Goal: Task Accomplishment & Management: Use online tool/utility

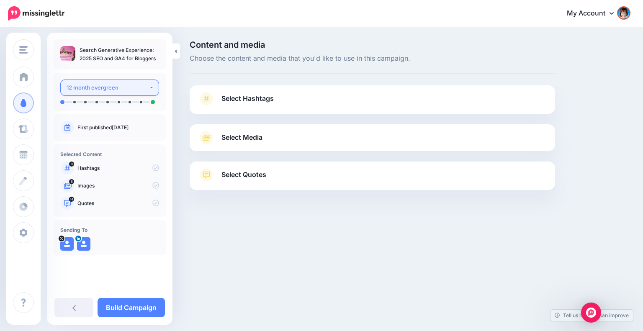
click at [123, 85] on div "12 month evergreen" at bounding box center [108, 88] width 82 height 10
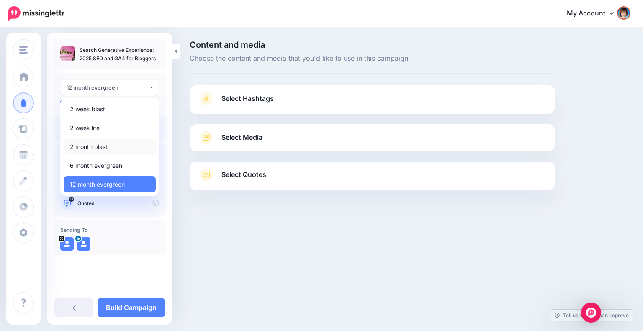
click at [111, 151] on link "2 month blast" at bounding box center [110, 147] width 92 height 16
select select "*****"
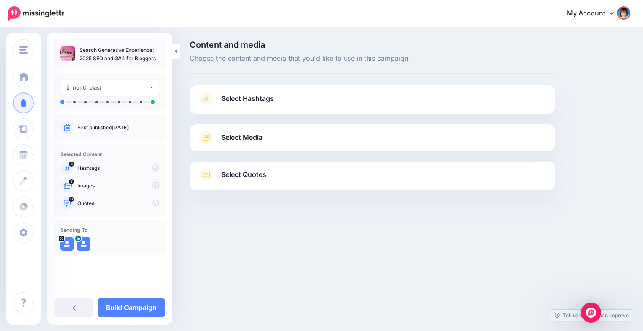
click at [276, 103] on link "Select Hashtags" at bounding box center [372, 103] width 349 height 22
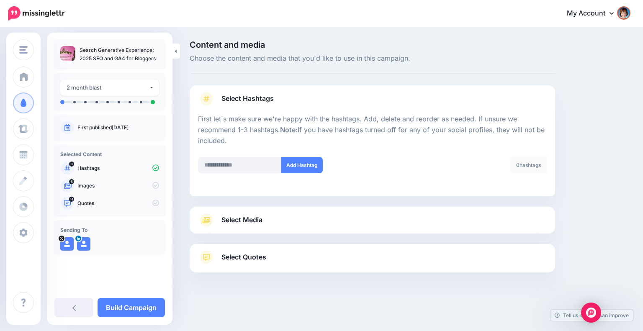
click at [293, 220] on link "Select Media" at bounding box center [372, 219] width 349 height 13
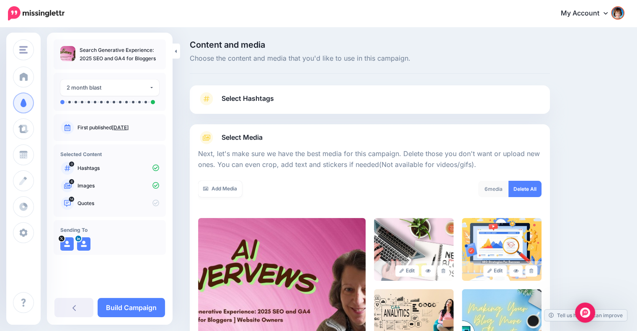
scroll to position [80, 0]
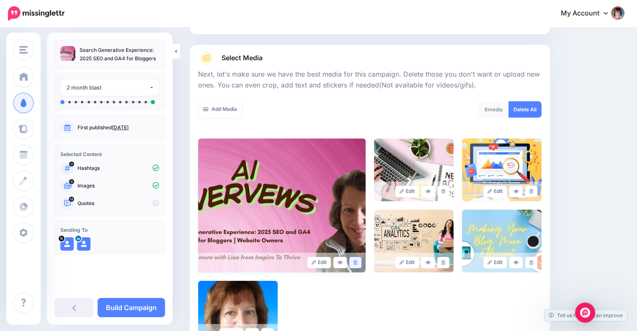
click at [355, 262] on icon at bounding box center [355, 262] width 4 height 5
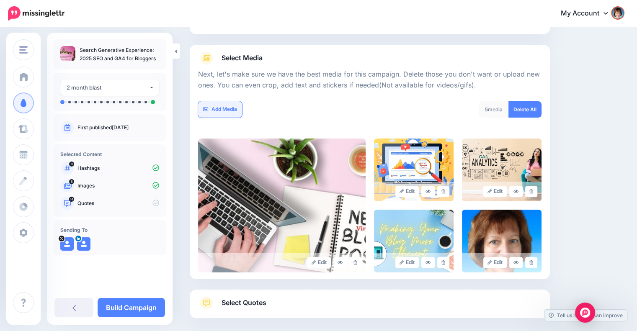
click at [218, 111] on link "Add Media" at bounding box center [220, 109] width 44 height 16
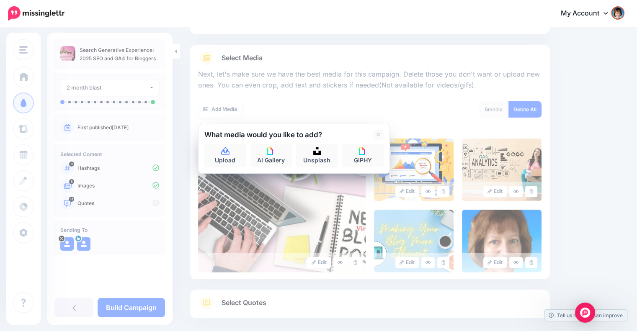
click at [226, 141] on div at bounding box center [293, 142] width 179 height 4
click at [224, 147] on link "Upload" at bounding box center [225, 155] width 42 height 23
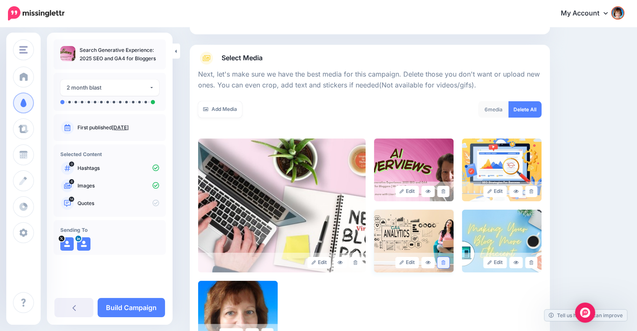
scroll to position [192, 0]
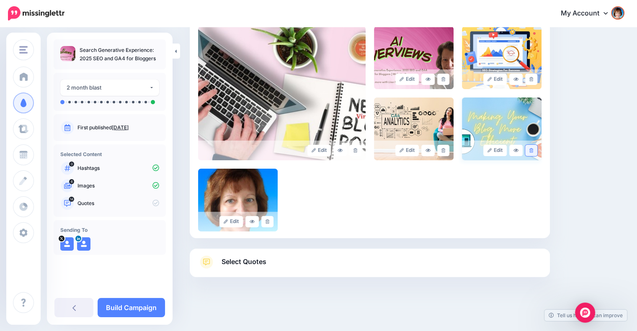
click at [537, 150] on link at bounding box center [531, 150] width 12 height 11
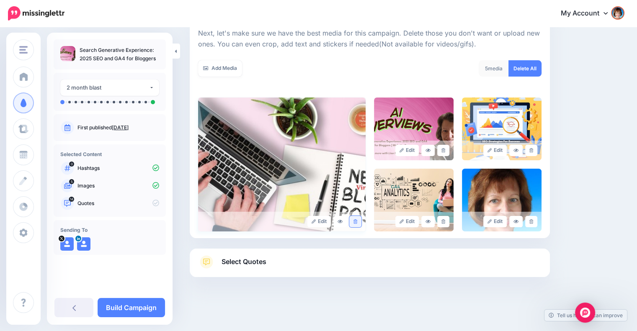
click at [357, 219] on icon at bounding box center [355, 221] width 4 height 5
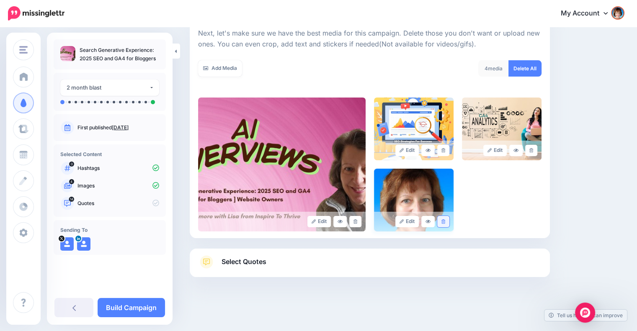
click at [449, 223] on link at bounding box center [443, 221] width 12 height 11
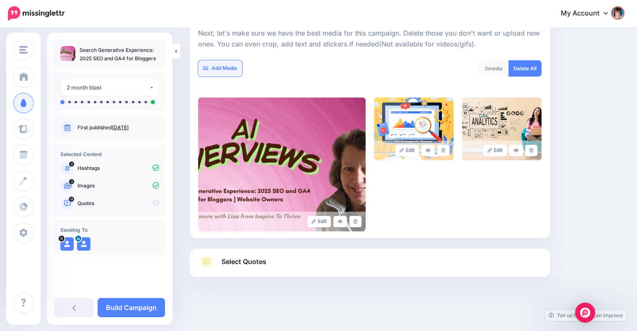
click at [224, 66] on link "Add Media" at bounding box center [220, 68] width 44 height 16
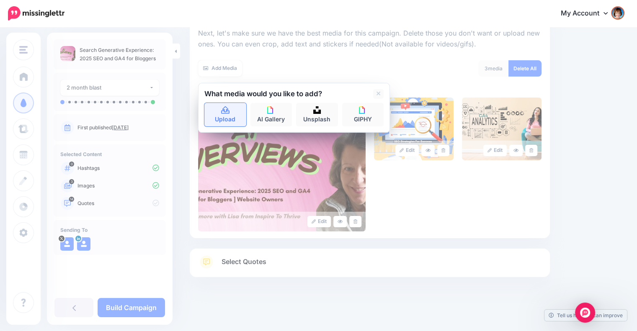
click at [225, 113] on icon at bounding box center [225, 110] width 8 height 8
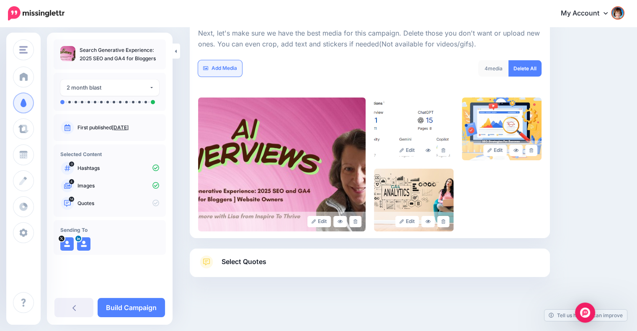
click at [225, 67] on link "Add Media" at bounding box center [220, 68] width 44 height 16
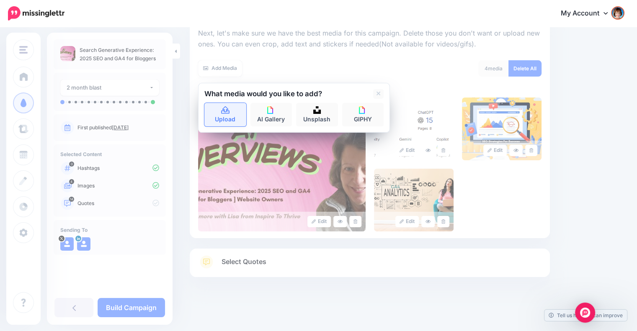
click at [221, 110] on icon at bounding box center [226, 111] width 10 height 8
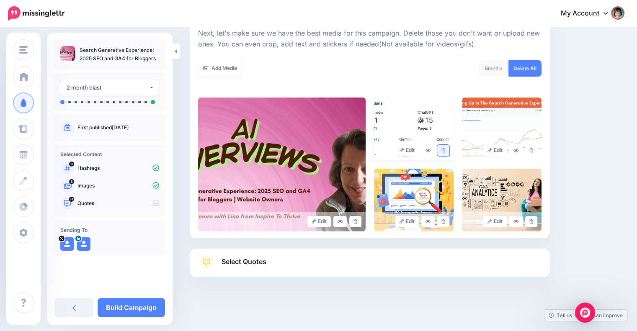
click at [445, 151] on icon at bounding box center [443, 150] width 4 height 5
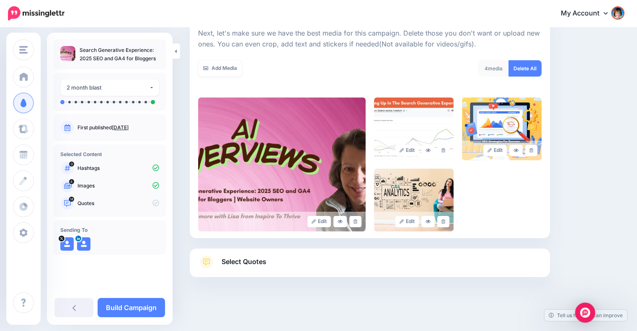
click at [266, 264] on span "Select Quotes" at bounding box center [243, 261] width 45 height 11
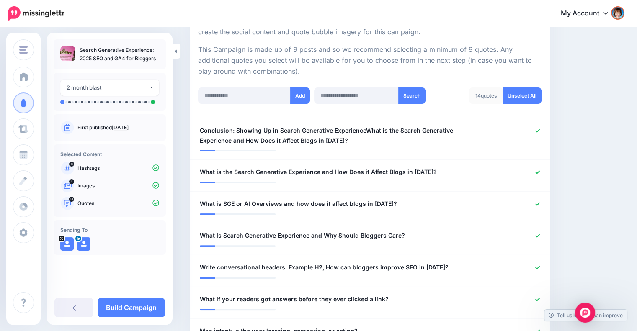
scroll to position [190, 0]
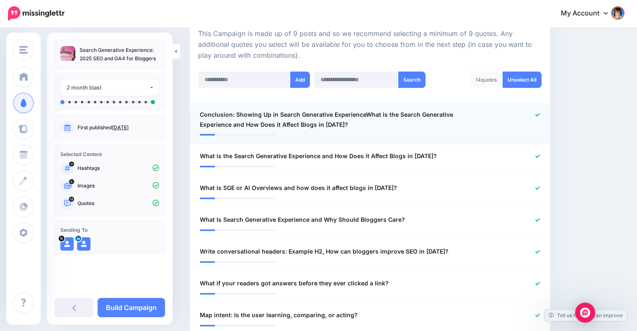
click at [214, 110] on span "Conclusion: Showing Up in Search Generative ExperienceWhat is the Search Genera…" at bounding box center [340, 120] width 281 height 20
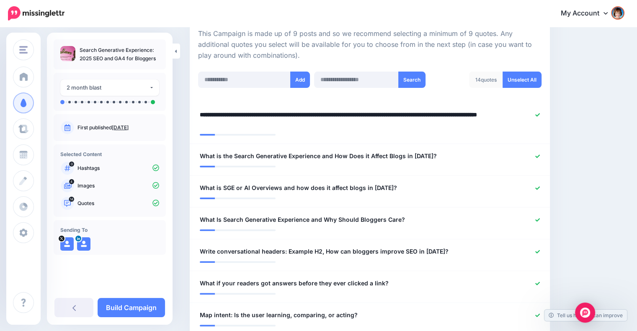
drag, startPoint x: 235, startPoint y: 112, endPoint x: 182, endPoint y: 115, distance: 53.3
click at [326, 115] on textarea "**********" at bounding box center [342, 120] width 285 height 20
type textarea "**********"
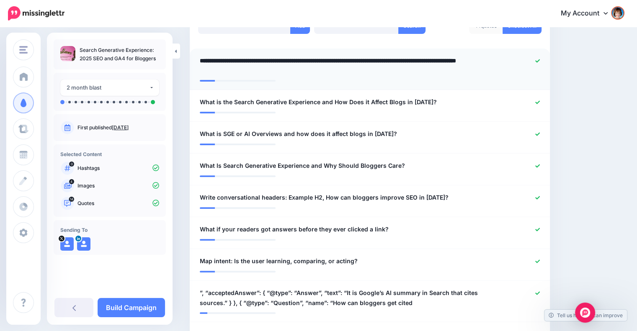
scroll to position [260, 0]
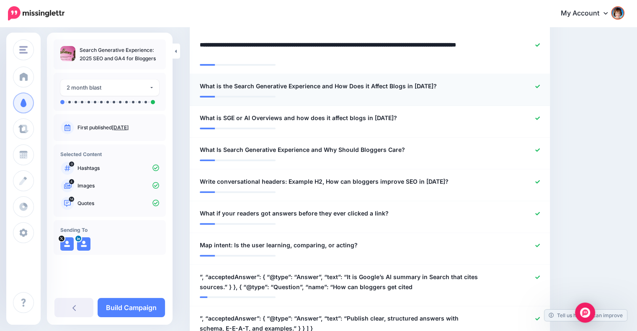
click at [541, 83] on div at bounding box center [516, 86] width 59 height 10
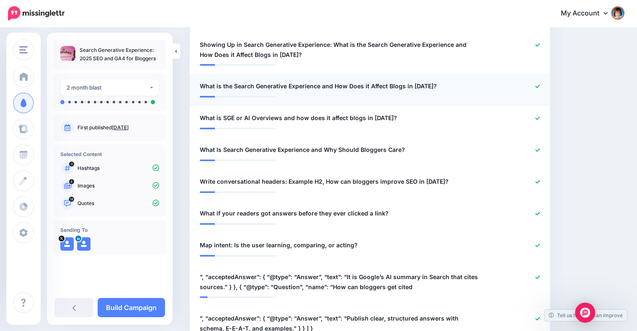
click at [540, 85] on icon at bounding box center [537, 86] width 5 height 3
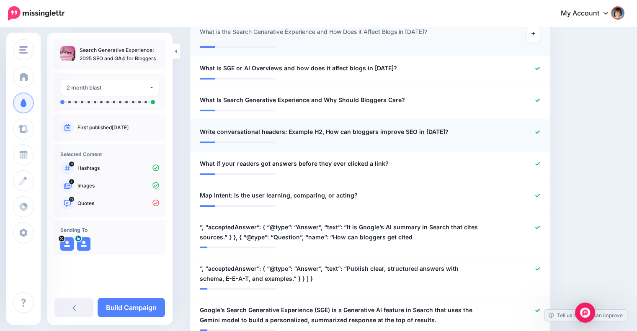
scroll to position [330, 0]
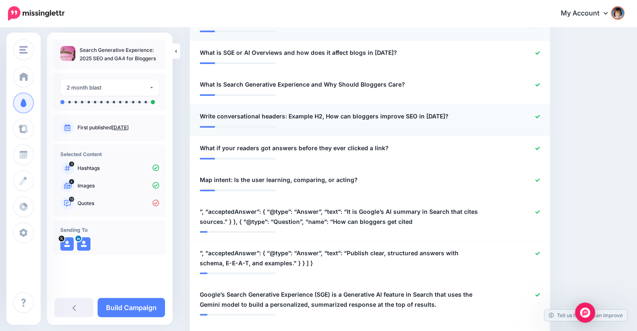
click at [540, 115] on icon at bounding box center [537, 116] width 5 height 5
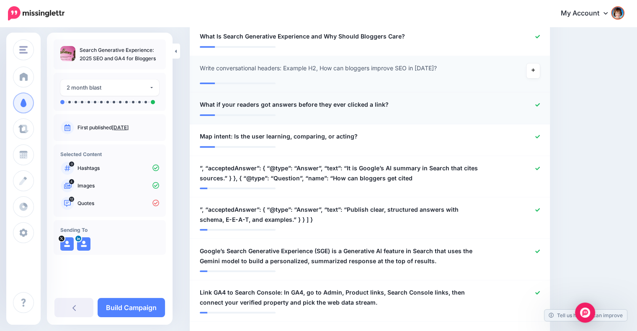
scroll to position [399, 0]
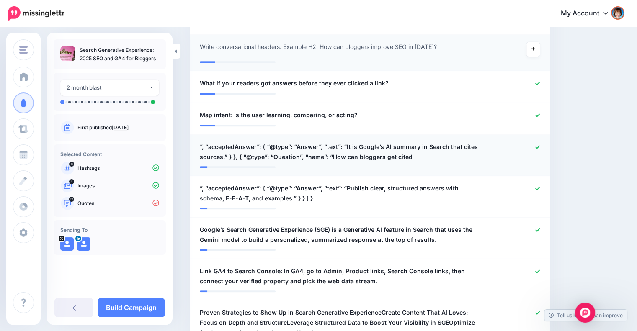
click at [540, 145] on icon at bounding box center [537, 147] width 5 height 5
click at [540, 188] on icon at bounding box center [537, 188] width 5 height 3
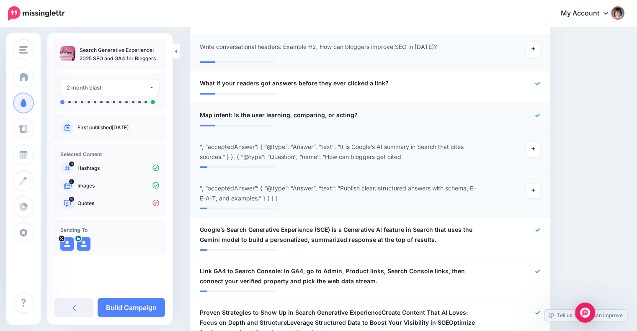
click at [540, 113] on icon at bounding box center [537, 115] width 5 height 5
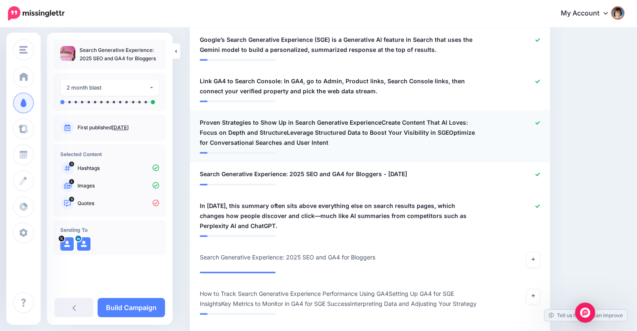
scroll to position [609, 0]
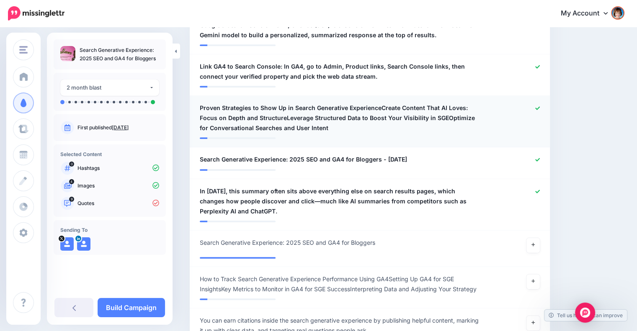
click at [540, 106] on icon at bounding box center [537, 108] width 5 height 5
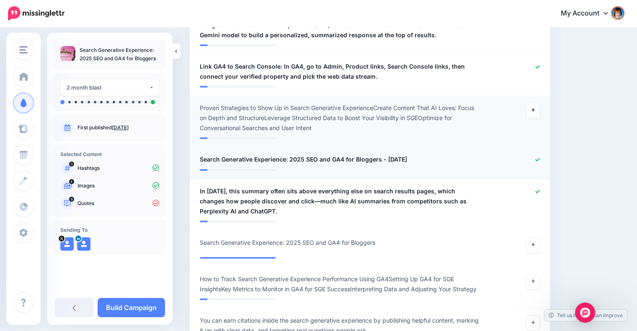
click at [540, 155] on div at bounding box center [516, 159] width 59 height 10
click at [540, 189] on link at bounding box center [537, 192] width 5 height 6
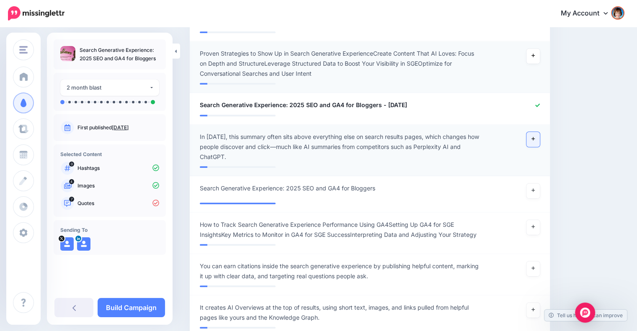
scroll to position [679, 0]
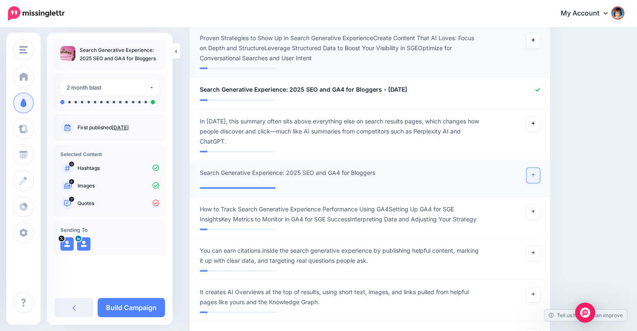
click at [540, 173] on link at bounding box center [532, 175] width 13 height 15
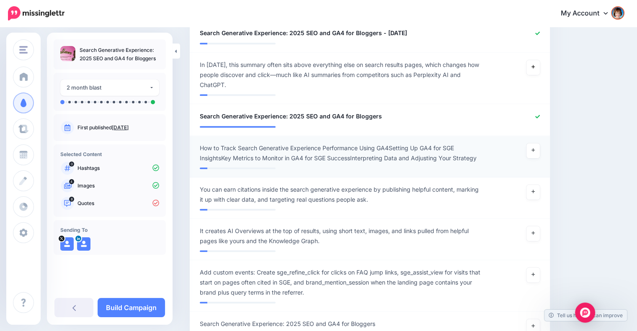
scroll to position [748, 0]
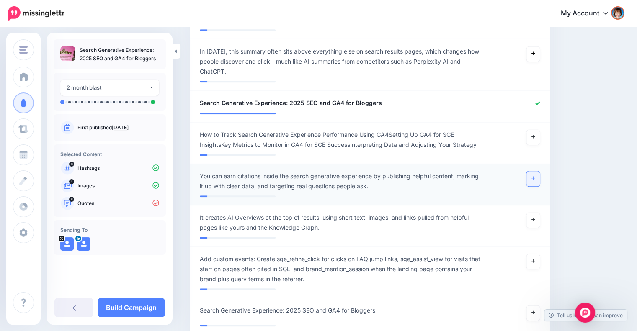
click at [533, 179] on link at bounding box center [532, 178] width 13 height 15
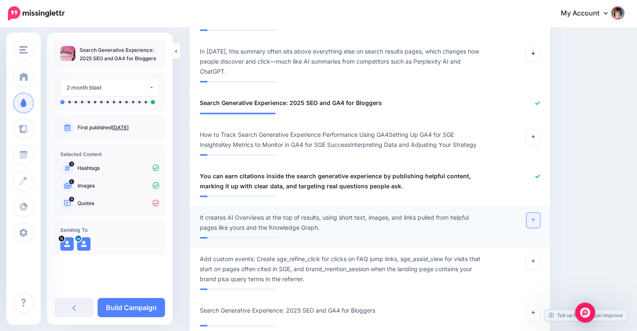
click at [535, 220] on icon at bounding box center [532, 219] width 3 height 5
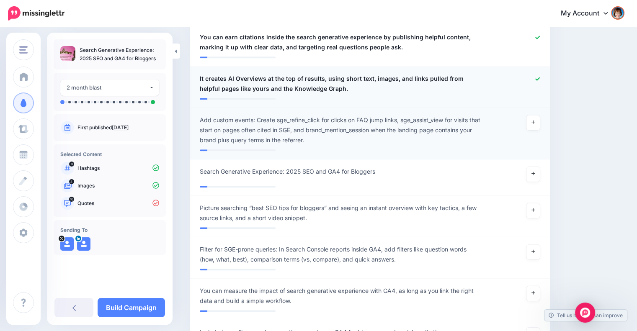
scroll to position [888, 0]
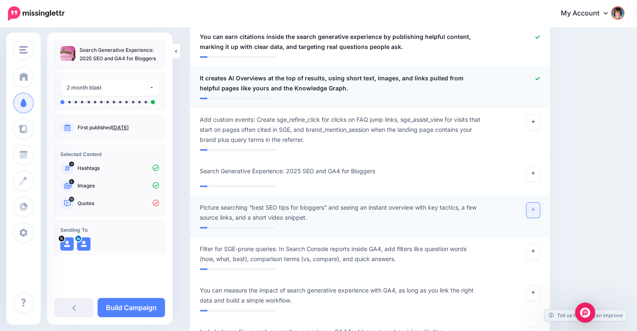
click at [535, 206] on link at bounding box center [532, 210] width 13 height 15
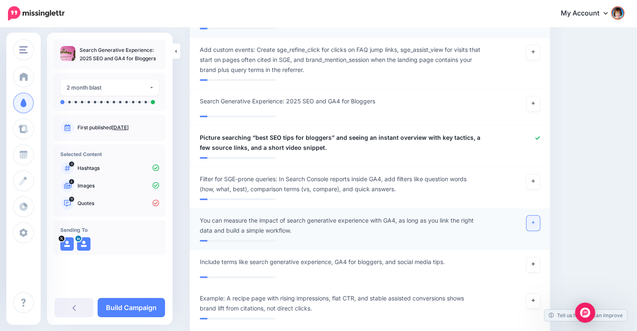
click at [539, 224] on link at bounding box center [532, 223] width 13 height 15
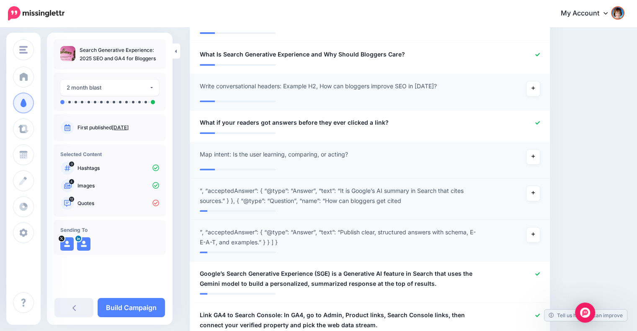
scroll to position [260, 0]
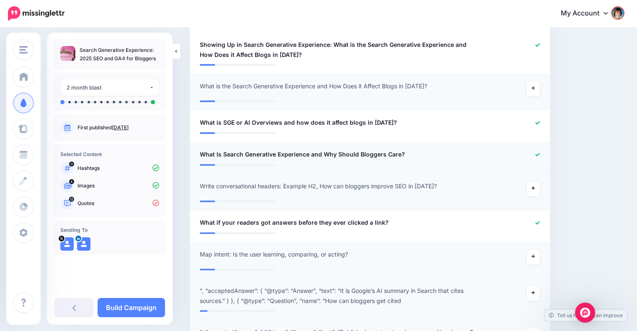
click at [540, 152] on icon at bounding box center [537, 154] width 5 height 5
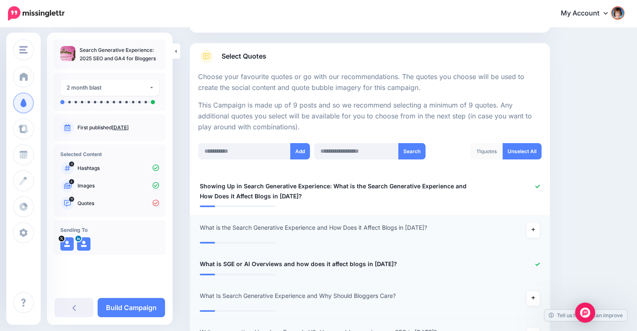
scroll to position [190, 0]
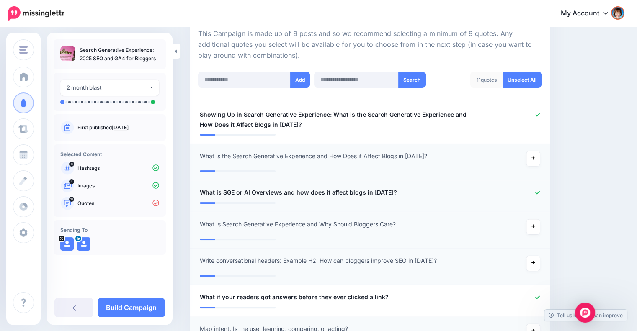
click at [540, 190] on icon at bounding box center [537, 192] width 5 height 5
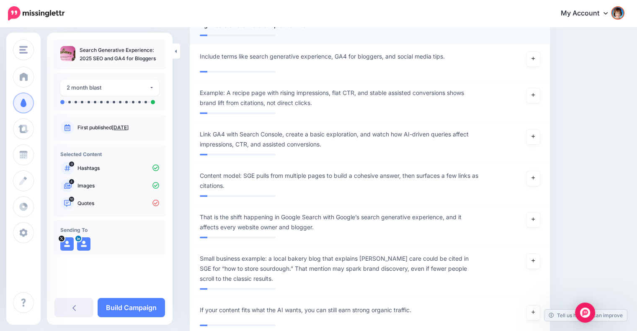
scroll to position [1236, 0]
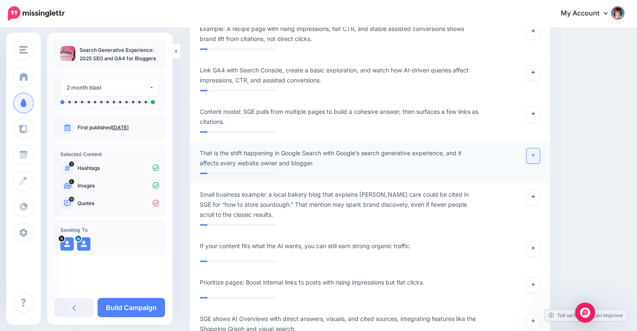
click at [540, 154] on link at bounding box center [532, 155] width 13 height 15
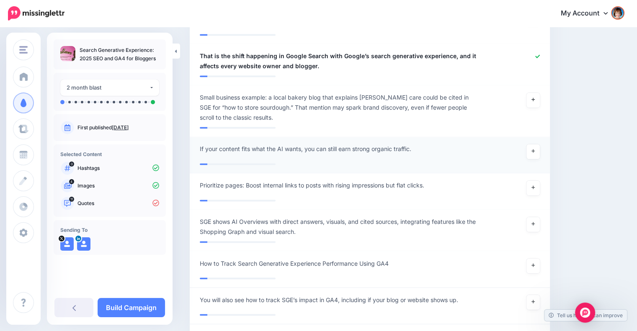
scroll to position [1376, 0]
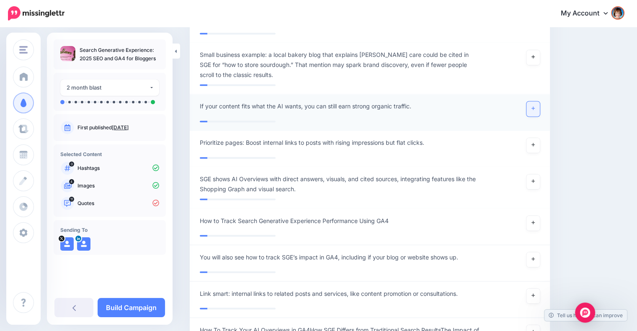
click at [536, 105] on link at bounding box center [532, 108] width 13 height 15
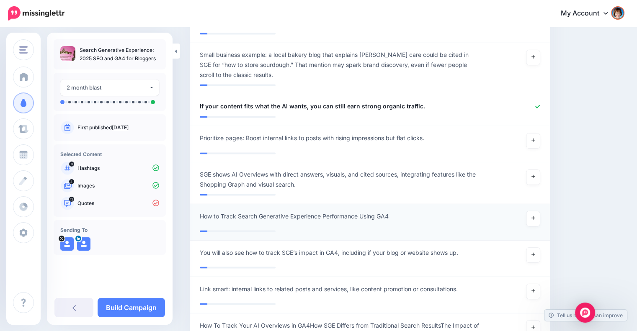
click at [545, 216] on div at bounding box center [516, 218] width 59 height 15
click at [535, 217] on icon at bounding box center [532, 217] width 3 height 3
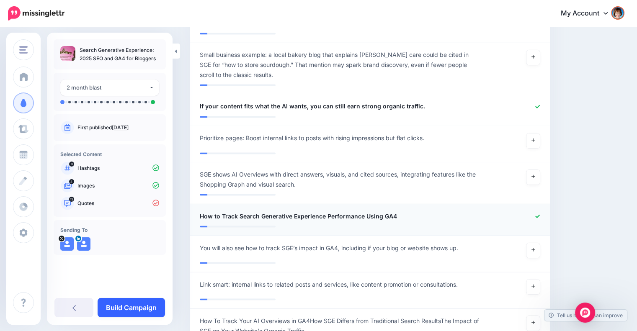
click at [113, 305] on link "Build Campaign" at bounding box center [131, 307] width 67 height 19
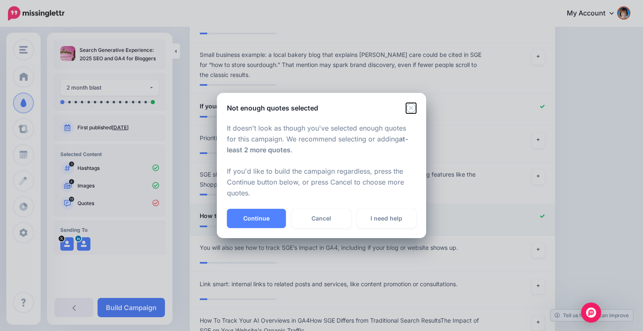
click at [414, 105] on icon "Close" at bounding box center [411, 108] width 10 height 10
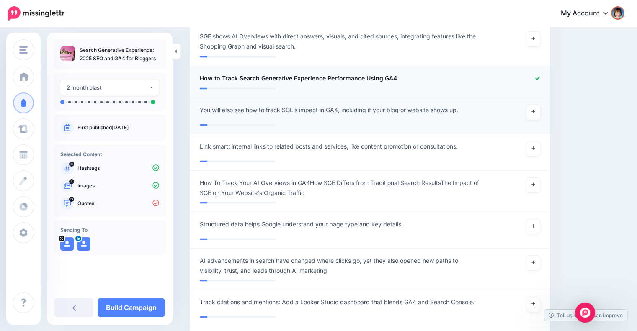
scroll to position [1516, 0]
click at [535, 109] on icon at bounding box center [532, 110] width 3 height 3
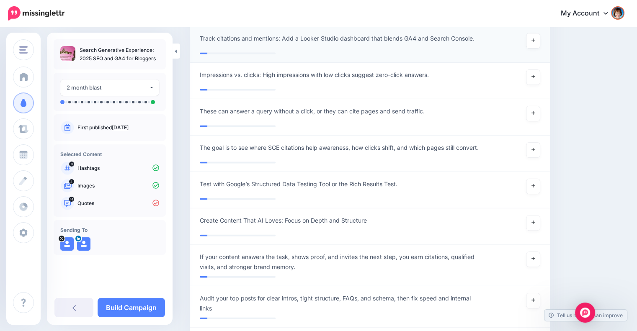
scroll to position [1795, 0]
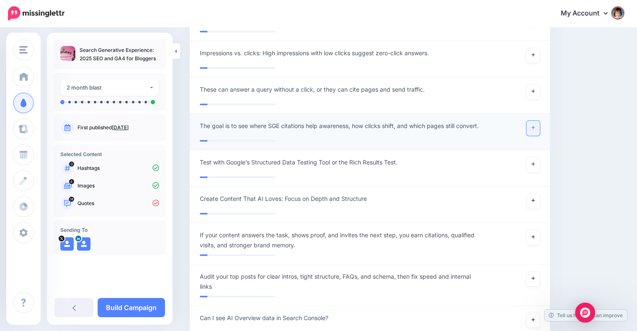
click at [535, 127] on link at bounding box center [532, 128] width 13 height 15
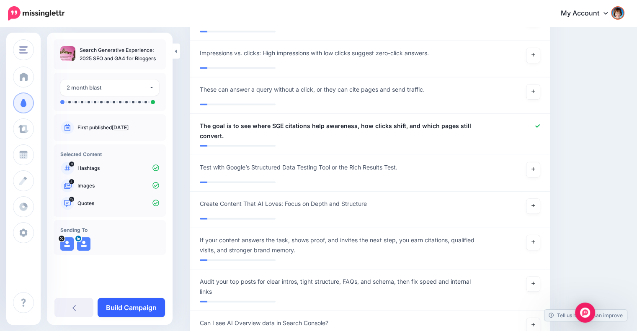
click at [136, 303] on link "Build Campaign" at bounding box center [131, 307] width 67 height 19
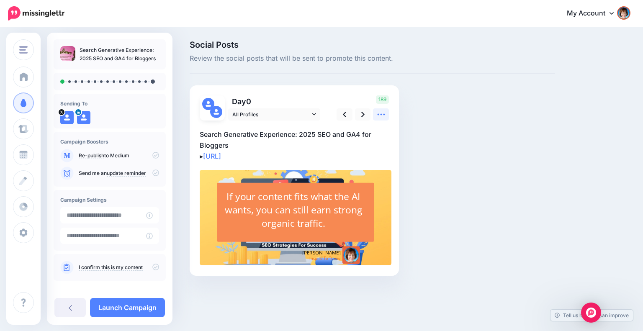
click at [378, 113] on icon at bounding box center [381, 114] width 9 height 9
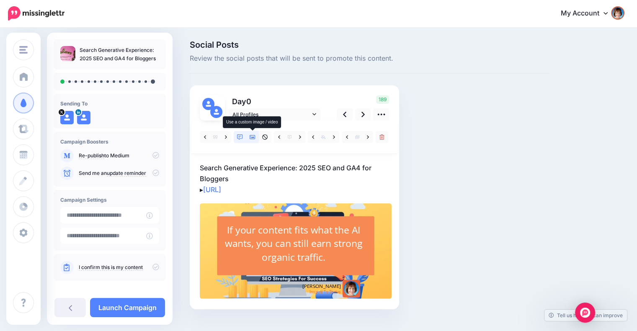
click at [252, 138] on icon at bounding box center [252, 137] width 6 height 6
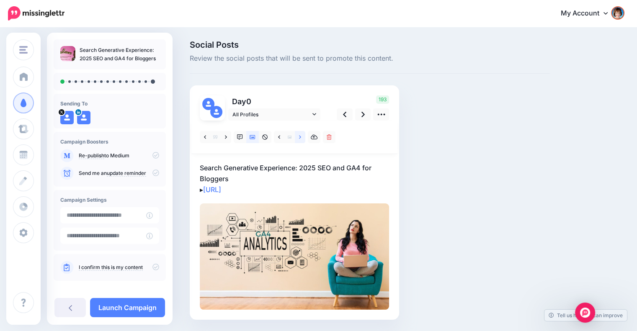
click at [299, 136] on icon at bounding box center [300, 137] width 2 height 6
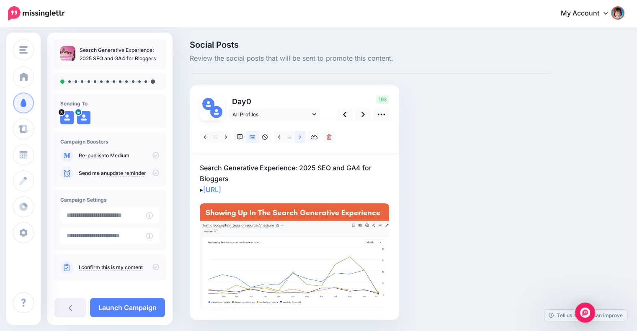
click at [299, 136] on icon at bounding box center [300, 137] width 2 height 6
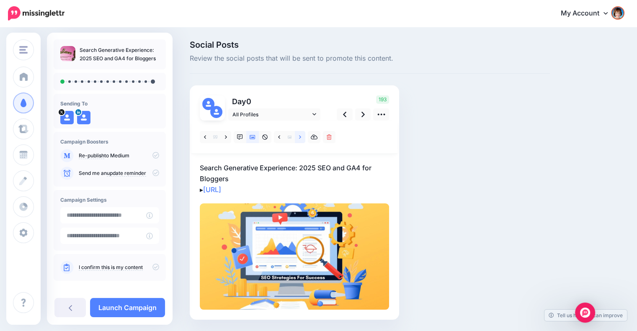
click at [299, 136] on icon at bounding box center [300, 137] width 2 height 6
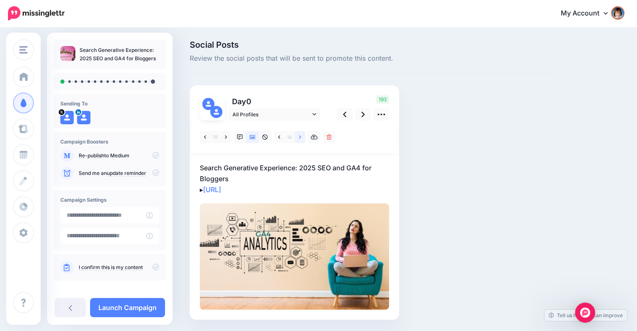
click at [299, 136] on icon at bounding box center [300, 137] width 2 height 6
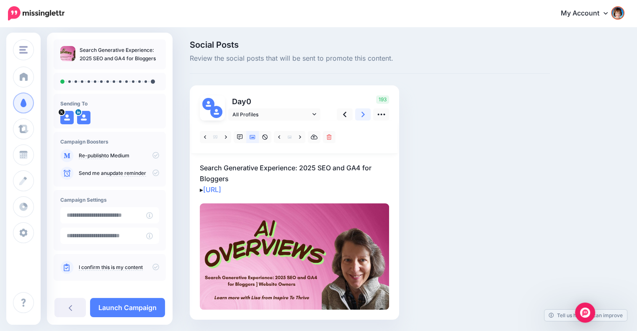
click at [363, 113] on icon at bounding box center [362, 114] width 3 height 9
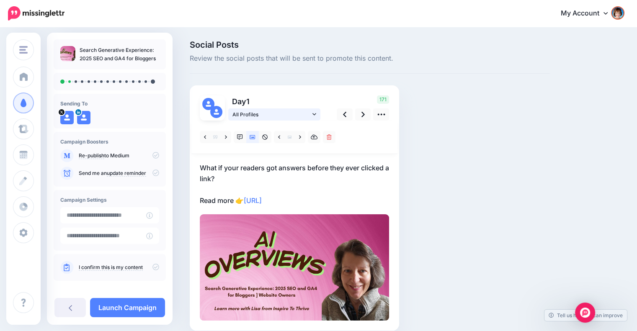
click at [314, 112] on icon at bounding box center [314, 114] width 4 height 6
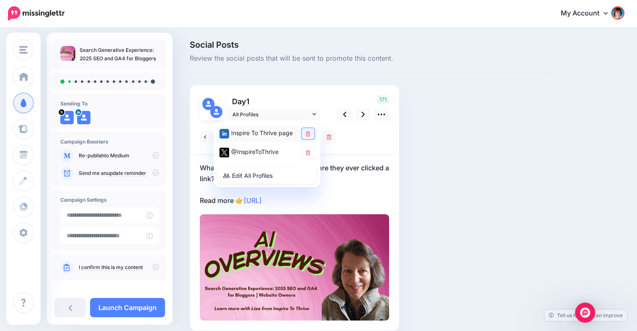
click at [306, 134] on icon at bounding box center [308, 133] width 5 height 5
click at [420, 146] on div "Social Posts Review the social posts that will be sent to promote this content.…" at bounding box center [369, 198] width 373 height 315
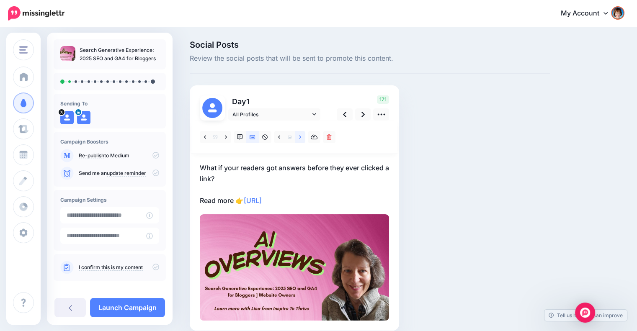
click at [298, 135] on link at bounding box center [300, 137] width 10 height 12
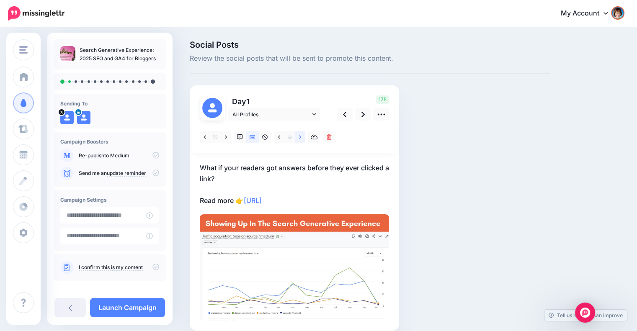
click at [299, 138] on icon at bounding box center [300, 137] width 2 height 6
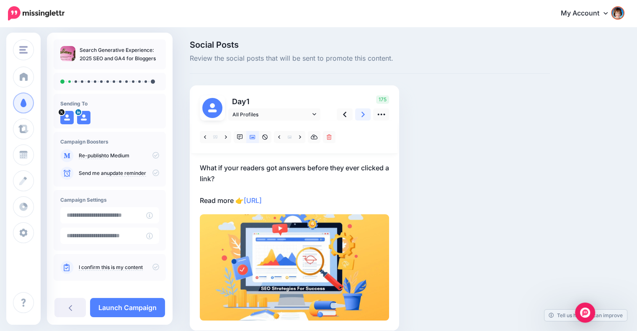
click at [362, 116] on icon at bounding box center [362, 114] width 3 height 5
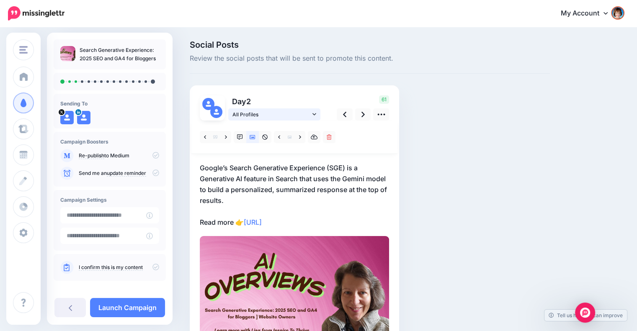
click at [316, 113] on icon at bounding box center [314, 114] width 4 height 6
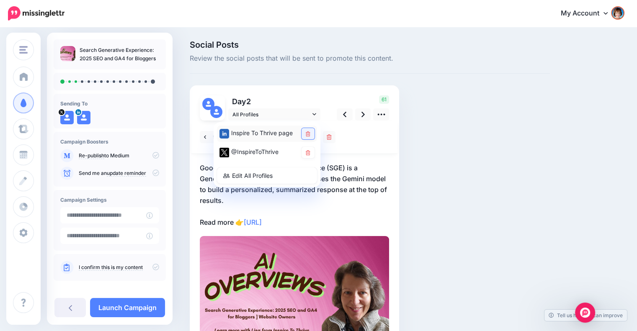
click at [309, 130] on link at bounding box center [307, 133] width 13 height 11
click at [442, 170] on div "Social Posts Review the social posts that will be sent to promote this content.…" at bounding box center [369, 209] width 373 height 337
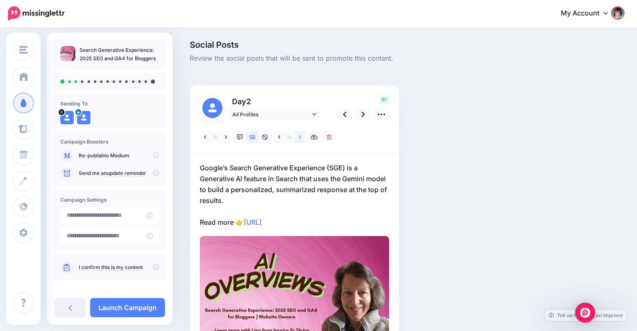
click at [296, 139] on link at bounding box center [300, 137] width 10 height 12
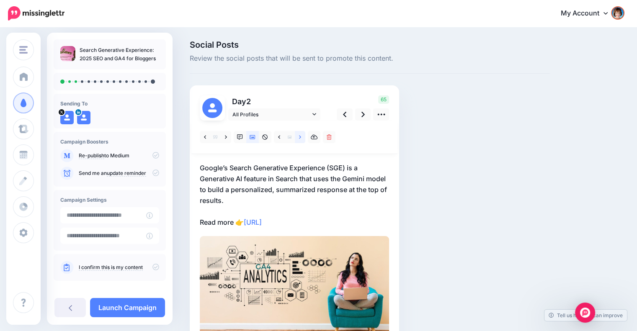
click at [300, 139] on icon at bounding box center [300, 137] width 2 height 6
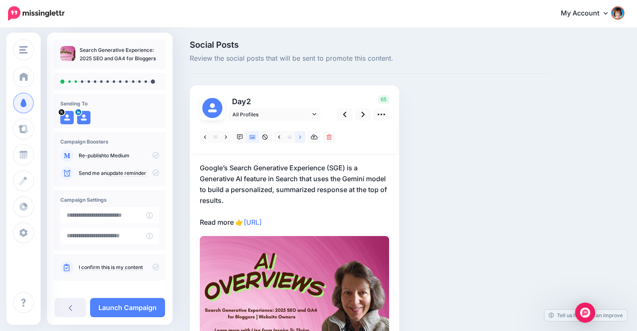
click at [300, 139] on icon at bounding box center [300, 137] width 2 height 6
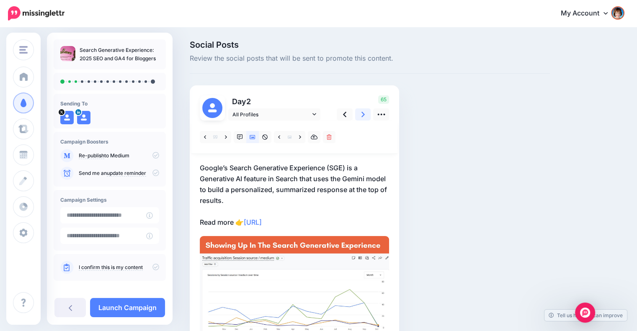
click at [362, 114] on icon at bounding box center [362, 114] width 3 height 9
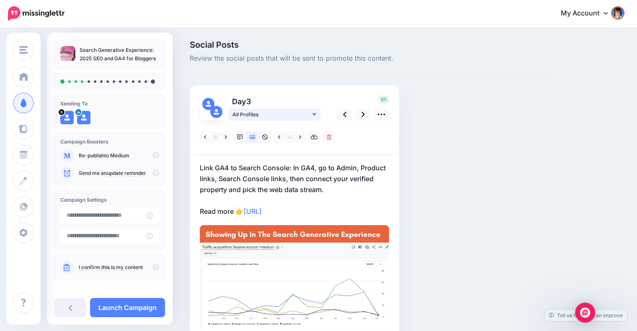
click at [309, 116] on span "All Profiles" at bounding box center [271, 114] width 78 height 9
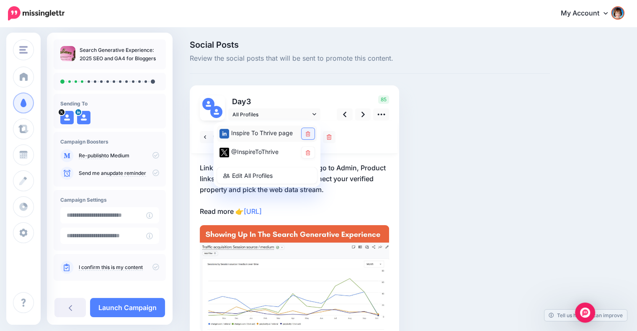
click at [304, 131] on link at bounding box center [307, 133] width 13 height 11
click at [425, 160] on div "Social Posts Review the social posts that will be sent to promote this content.…" at bounding box center [369, 204] width 373 height 326
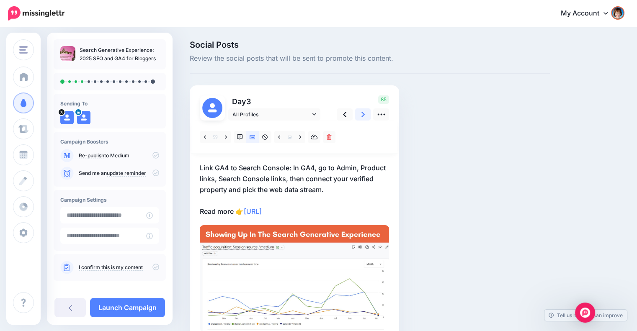
click at [360, 118] on link at bounding box center [363, 114] width 16 height 12
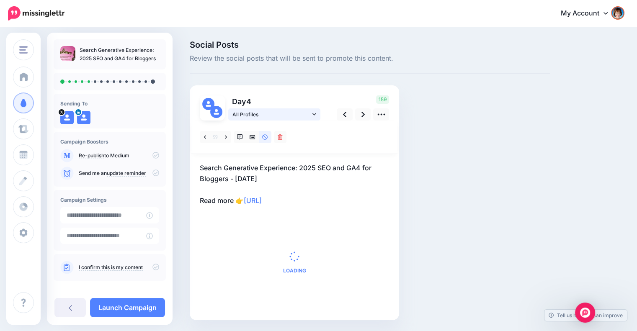
click at [313, 113] on icon at bounding box center [314, 114] width 4 height 6
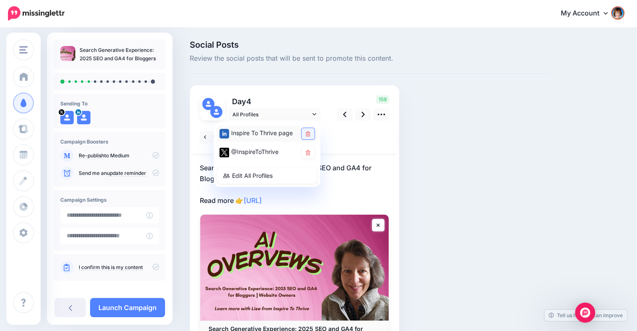
click at [307, 132] on icon at bounding box center [308, 133] width 5 height 5
click at [442, 154] on div "Social Posts Review the social posts that will be sent to promote this content.…" at bounding box center [369, 214] width 373 height 347
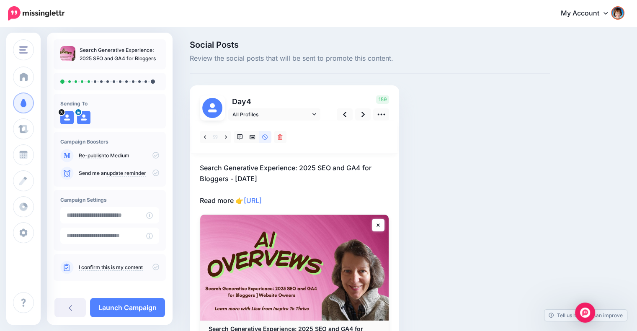
click at [232, 176] on p "Search Generative Experience: 2025 SEO and GA4 for Bloggers - October 4, 2025 R…" at bounding box center [294, 184] width 189 height 44
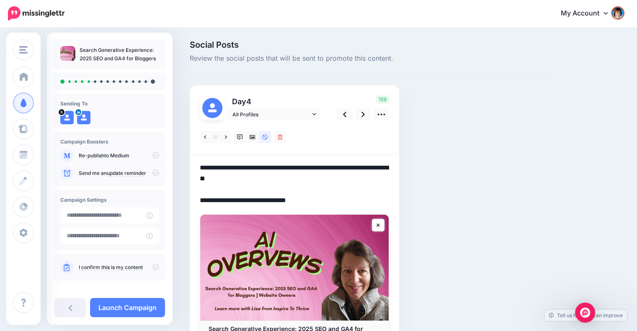
drag, startPoint x: 229, startPoint y: 179, endPoint x: 305, endPoint y: 180, distance: 75.4
click at [305, 180] on textarea "**********" at bounding box center [294, 184] width 189 height 44
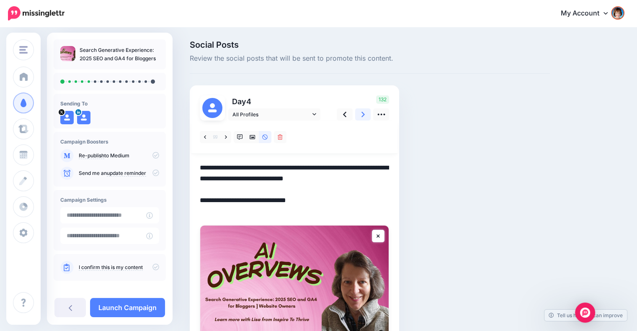
type textarea "**********"
click at [362, 115] on icon at bounding box center [362, 114] width 3 height 9
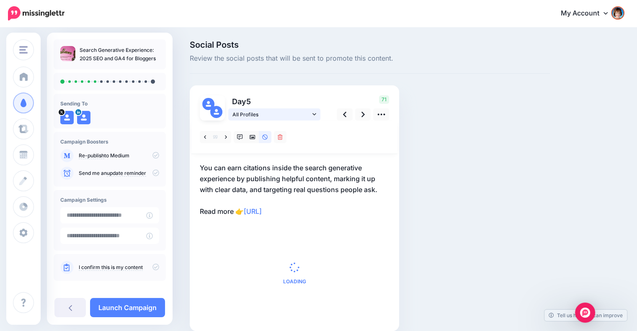
click at [310, 115] on span "All Profiles" at bounding box center [271, 114] width 78 height 9
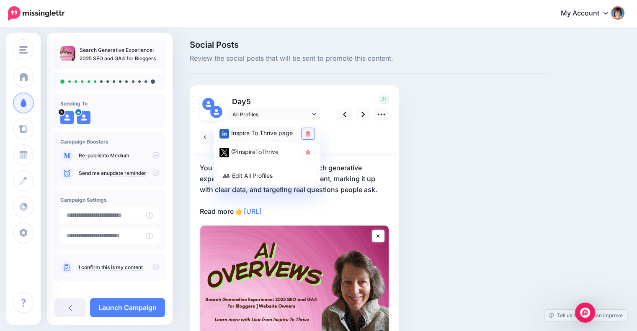
click at [308, 133] on icon at bounding box center [308, 133] width 5 height 5
click at [408, 149] on div "Social Posts Review the social posts that will be sent to promote this content.…" at bounding box center [369, 220] width 373 height 358
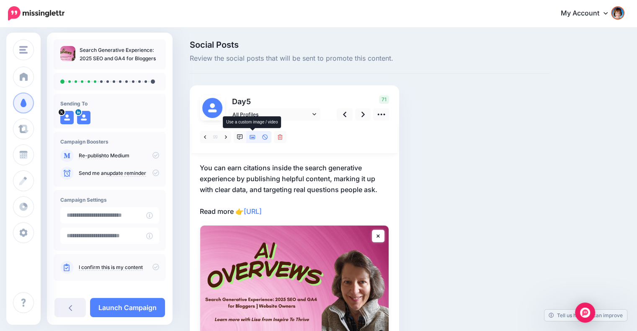
click at [254, 138] on icon at bounding box center [252, 137] width 6 height 6
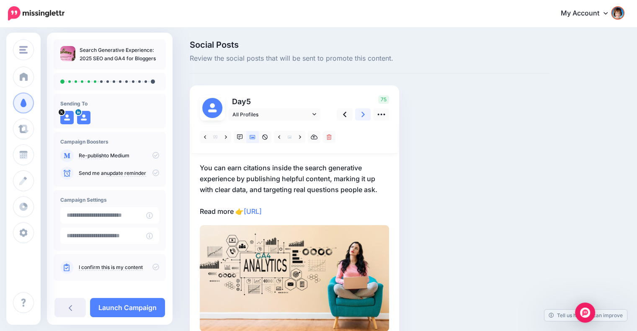
click at [361, 115] on icon at bounding box center [362, 114] width 3 height 9
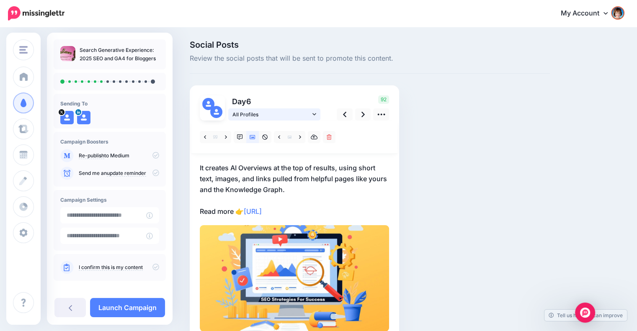
click at [309, 111] on span "All Profiles" at bounding box center [271, 114] width 78 height 9
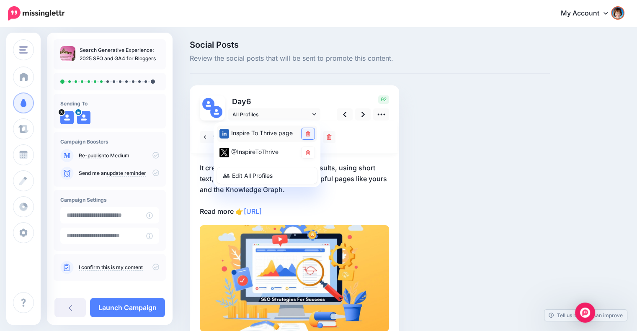
click at [308, 131] on icon at bounding box center [308, 133] width 5 height 5
click at [455, 167] on div "Social Posts Review the social posts that will be sent to promote this content.…" at bounding box center [369, 204] width 373 height 326
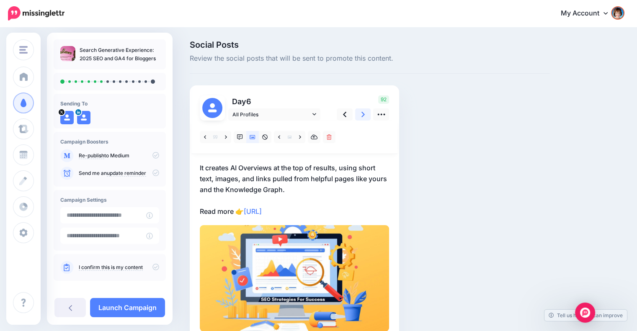
click at [362, 117] on icon at bounding box center [362, 114] width 3 height 5
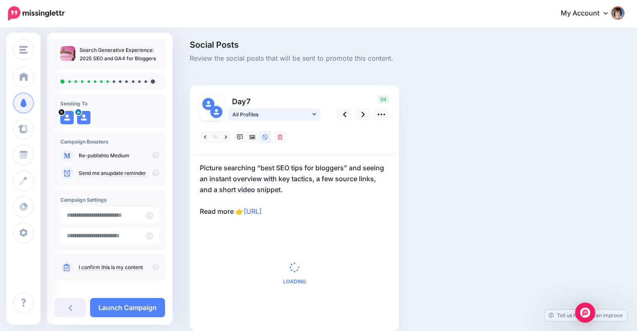
click at [314, 113] on icon at bounding box center [314, 114] width 4 height 6
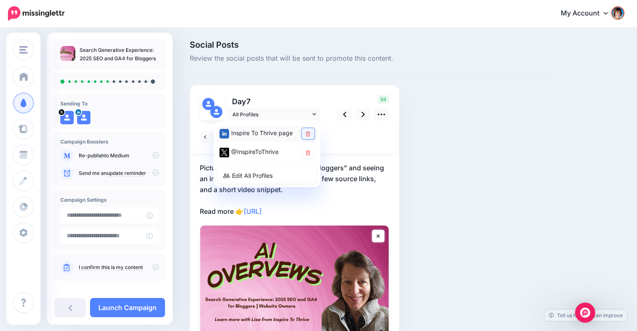
click at [308, 132] on icon at bounding box center [308, 133] width 5 height 5
click at [422, 155] on div "Social Posts Review the social posts that will be sent to promote this content.…" at bounding box center [369, 220] width 373 height 358
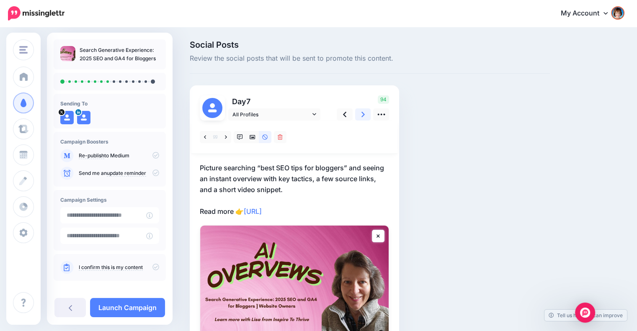
click at [363, 118] on icon at bounding box center [362, 114] width 3 height 9
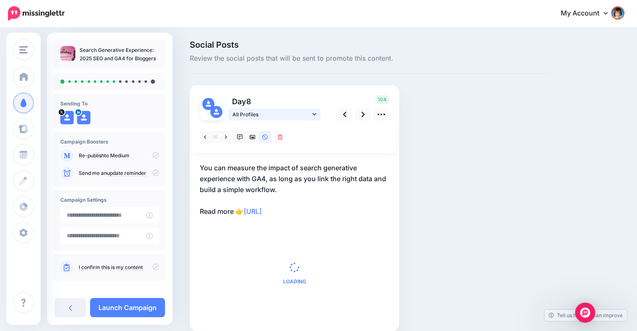
click at [310, 113] on span "All Profiles" at bounding box center [271, 114] width 78 height 9
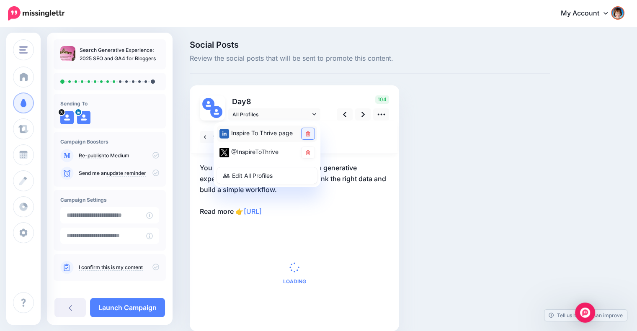
click at [304, 134] on link at bounding box center [307, 133] width 13 height 11
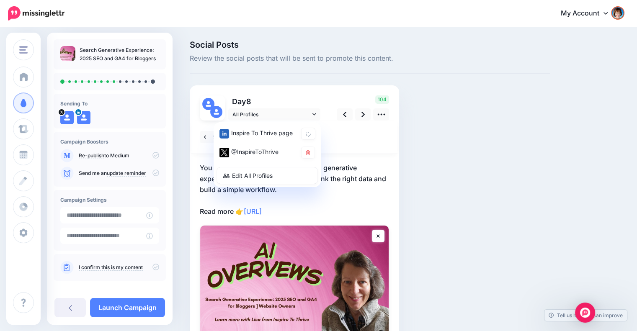
click at [425, 154] on div "Social Posts Review the social posts that will be sent to promote this content.…" at bounding box center [369, 220] width 373 height 358
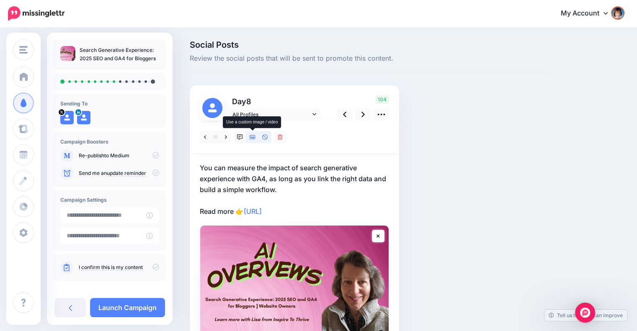
click at [253, 138] on icon at bounding box center [252, 137] width 6 height 4
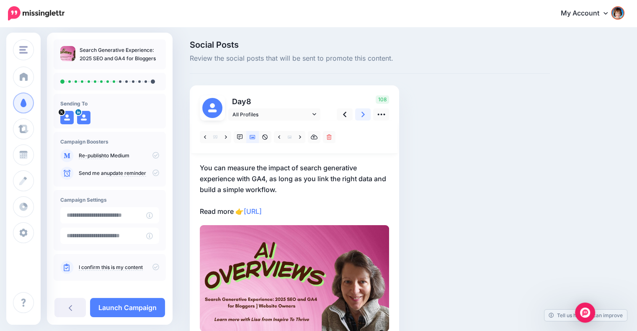
click at [360, 113] on link at bounding box center [363, 114] width 16 height 12
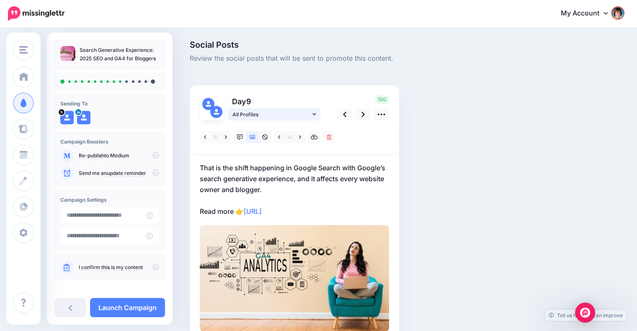
click at [310, 115] on span "All Profiles" at bounding box center [271, 114] width 78 height 9
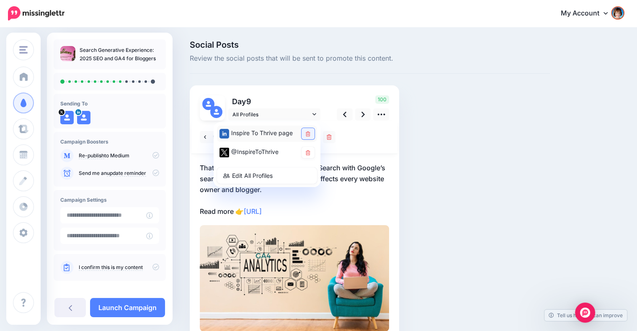
click at [308, 129] on link at bounding box center [307, 133] width 13 height 11
click at [363, 113] on icon at bounding box center [362, 114] width 3 height 9
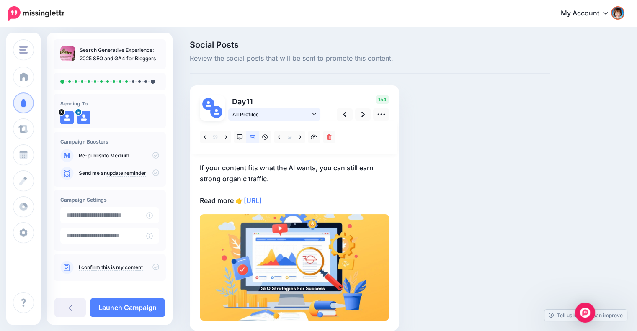
click at [313, 111] on icon at bounding box center [314, 114] width 4 height 6
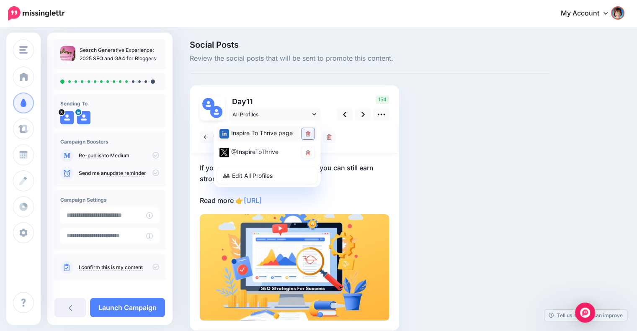
click at [304, 130] on link at bounding box center [307, 133] width 13 height 11
click at [360, 114] on link at bounding box center [363, 114] width 16 height 12
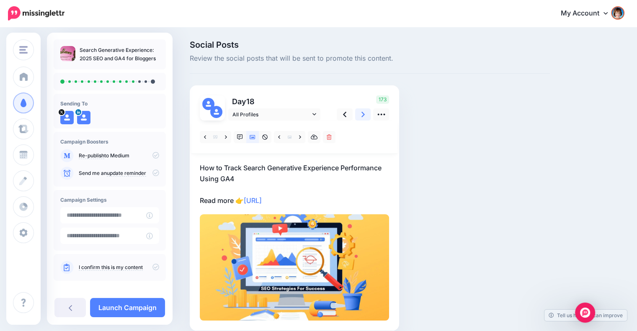
click at [360, 114] on link at bounding box center [363, 114] width 16 height 12
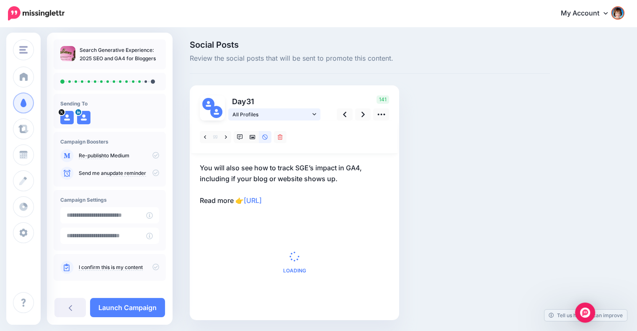
click at [315, 112] on icon at bounding box center [314, 114] width 4 height 6
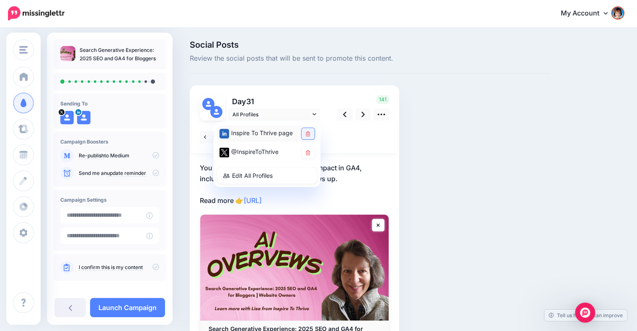
click at [308, 130] on link at bounding box center [307, 133] width 13 height 11
click at [445, 186] on div "Social Posts Review the social posts that will be sent to promote this content.…" at bounding box center [369, 214] width 373 height 347
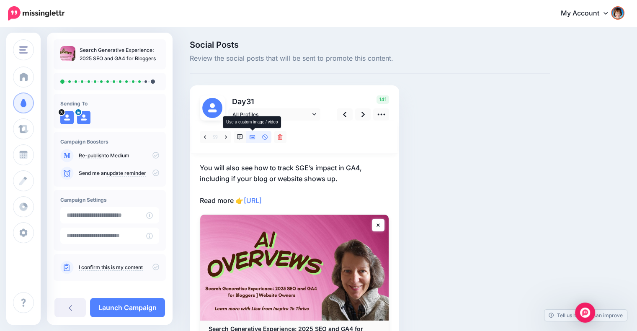
click at [252, 136] on icon at bounding box center [252, 137] width 6 height 6
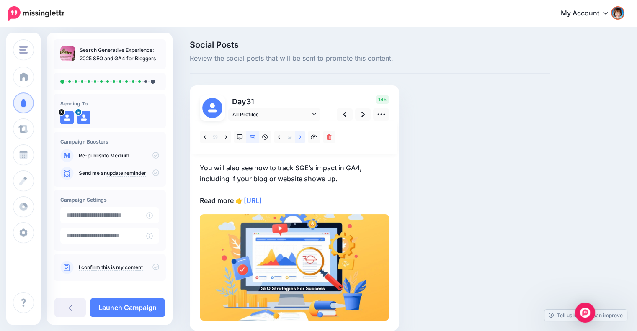
click at [296, 136] on link at bounding box center [300, 137] width 10 height 12
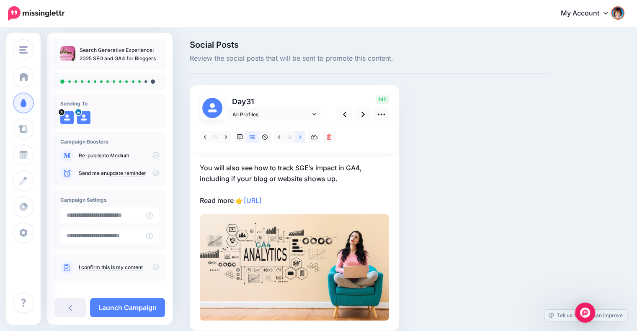
click at [300, 136] on icon at bounding box center [300, 136] width 2 height 3
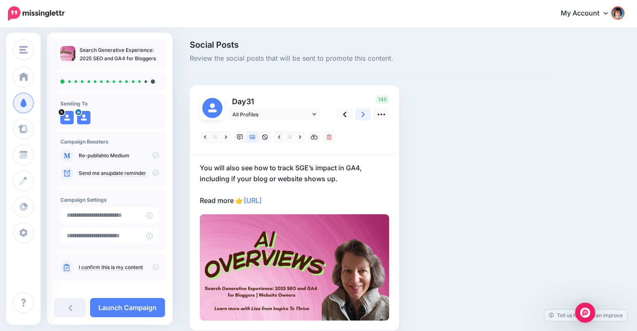
click at [365, 115] on link at bounding box center [363, 114] width 16 height 12
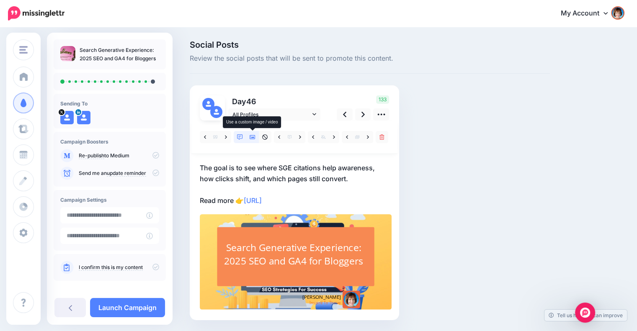
click at [254, 134] on link at bounding box center [252, 137] width 13 height 12
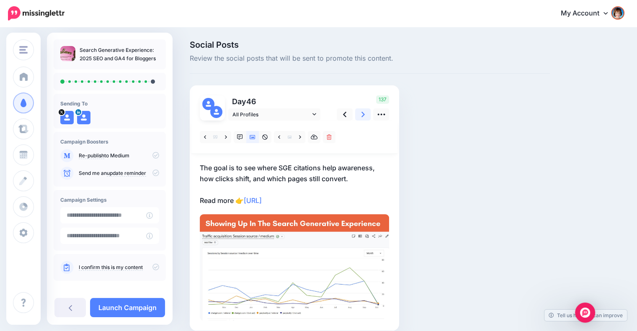
click at [363, 115] on icon at bounding box center [362, 114] width 3 height 5
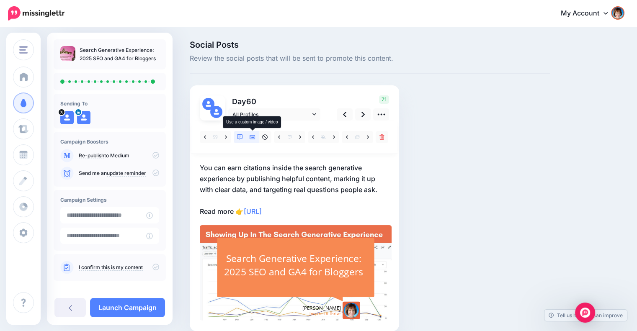
click at [253, 136] on icon at bounding box center [252, 137] width 6 height 6
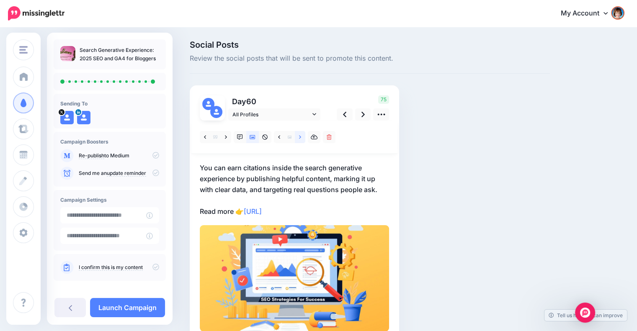
click at [298, 136] on link at bounding box center [300, 137] width 10 height 12
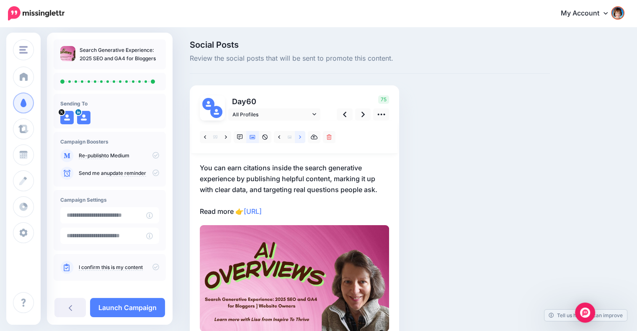
click at [298, 136] on link at bounding box center [300, 137] width 10 height 12
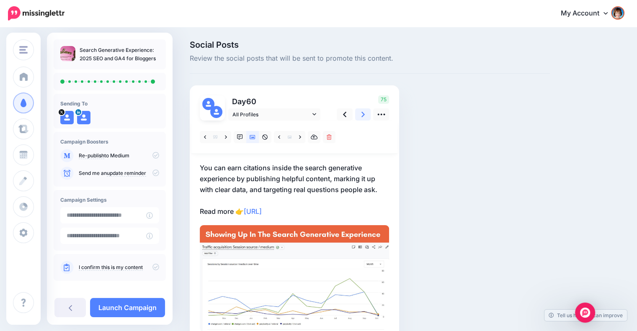
click at [365, 117] on link at bounding box center [363, 114] width 16 height 12
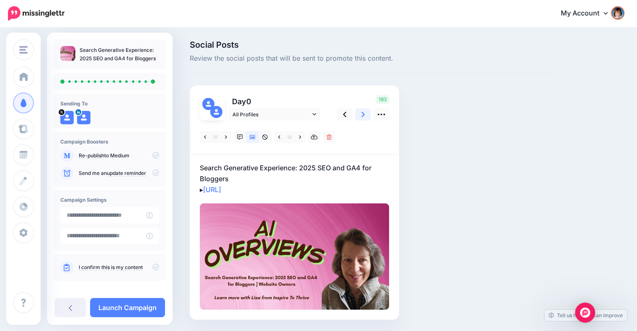
click at [365, 117] on link at bounding box center [363, 114] width 16 height 12
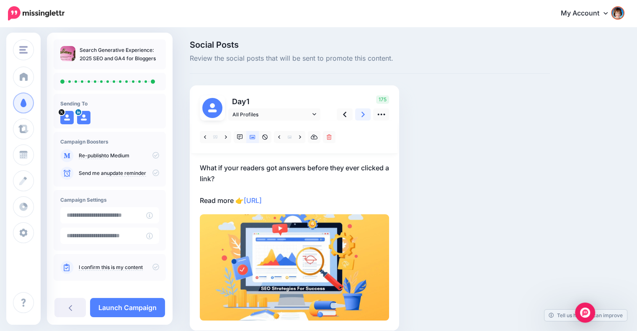
click at [365, 117] on link at bounding box center [363, 114] width 16 height 12
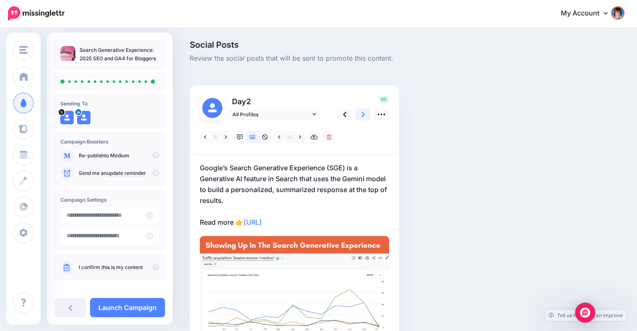
click at [365, 117] on link at bounding box center [363, 114] width 16 height 12
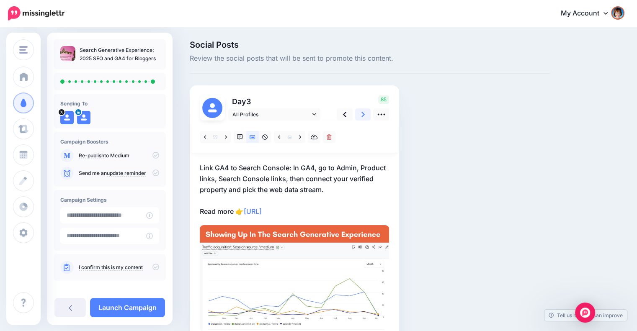
click at [365, 117] on link at bounding box center [363, 114] width 16 height 12
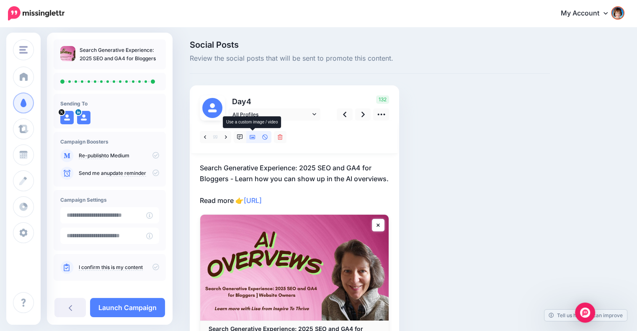
click at [254, 140] on link at bounding box center [252, 137] width 13 height 12
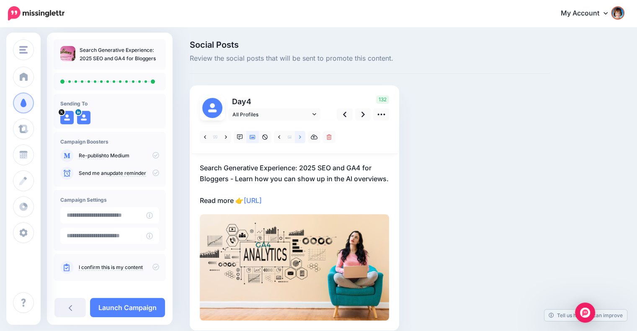
click at [298, 139] on link at bounding box center [300, 137] width 10 height 12
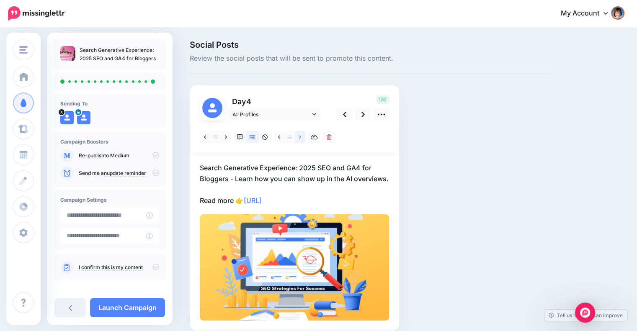
click at [299, 138] on icon at bounding box center [300, 137] width 2 height 6
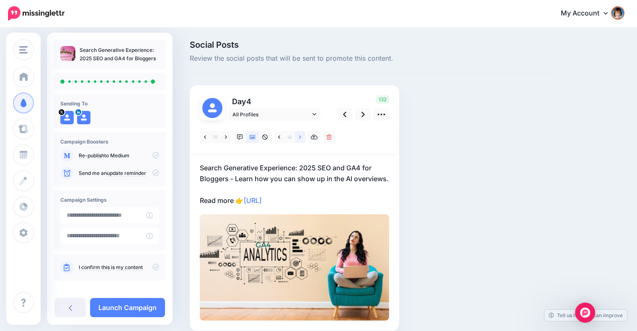
click at [299, 138] on icon at bounding box center [300, 137] width 2 height 6
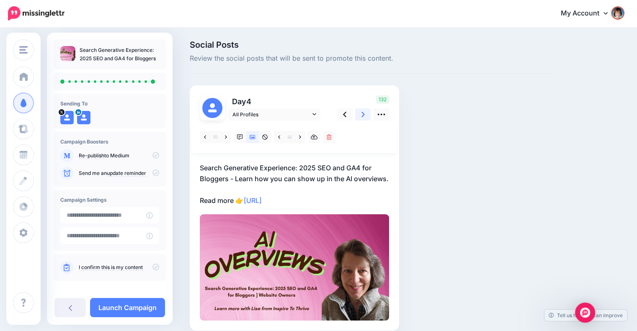
click at [362, 114] on icon at bounding box center [362, 114] width 3 height 9
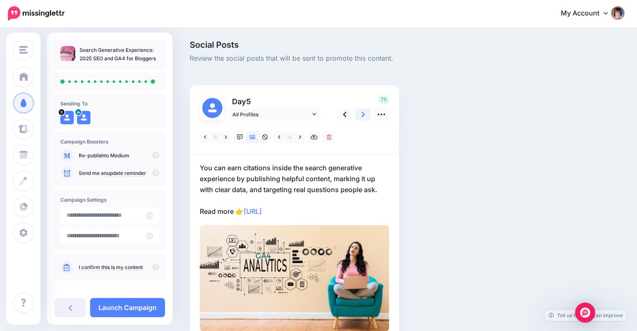
click at [362, 114] on icon at bounding box center [362, 114] width 3 height 9
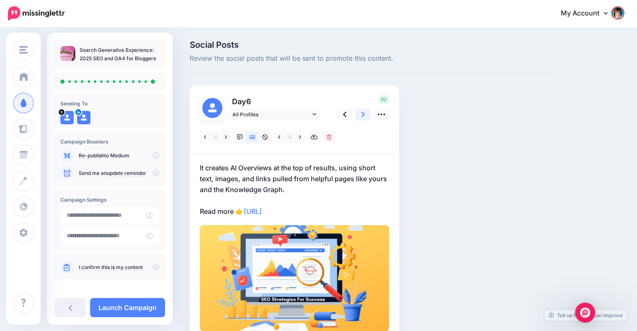
click at [362, 114] on icon at bounding box center [362, 114] width 3 height 9
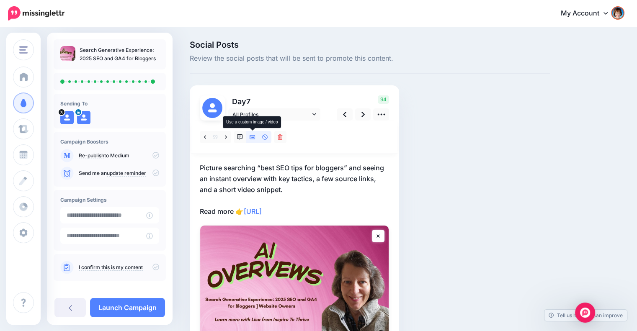
click at [252, 136] on icon at bounding box center [252, 137] width 6 height 6
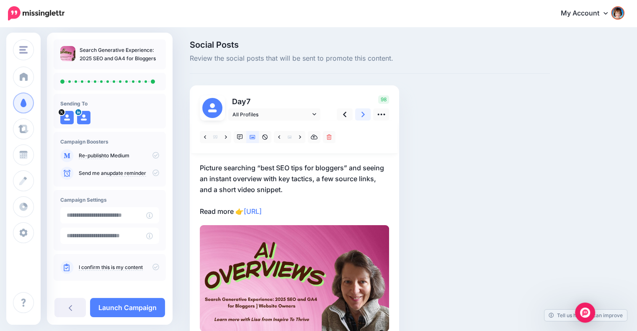
click at [358, 113] on link at bounding box center [363, 114] width 16 height 12
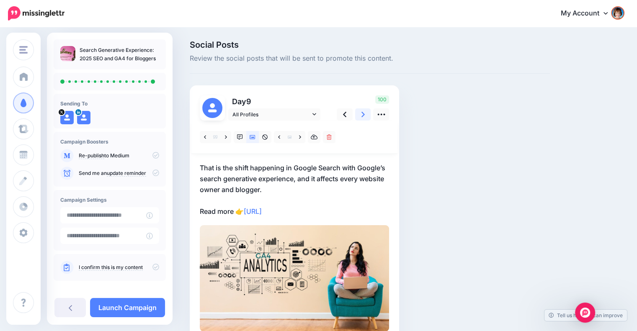
click at [358, 113] on link at bounding box center [363, 114] width 16 height 12
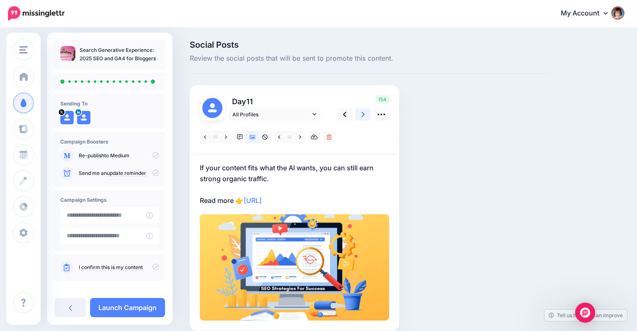
click at [358, 113] on link at bounding box center [363, 114] width 16 height 12
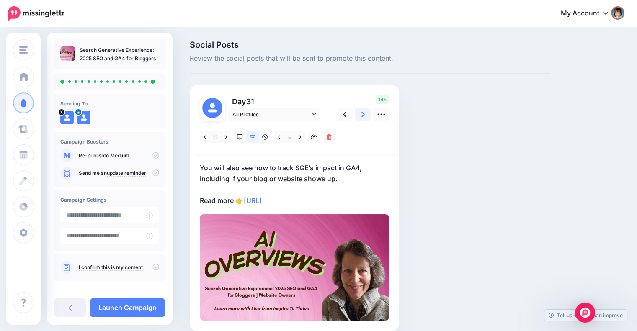
click at [358, 113] on link at bounding box center [363, 114] width 16 height 12
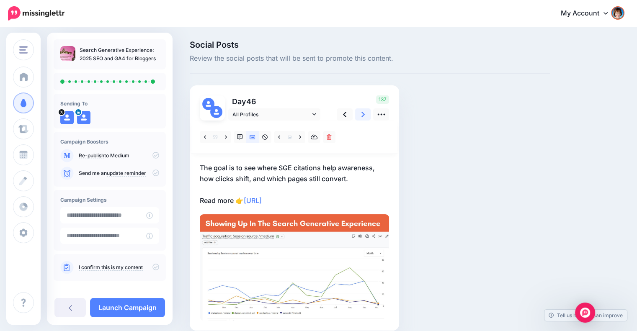
click at [358, 113] on link at bounding box center [363, 114] width 16 height 12
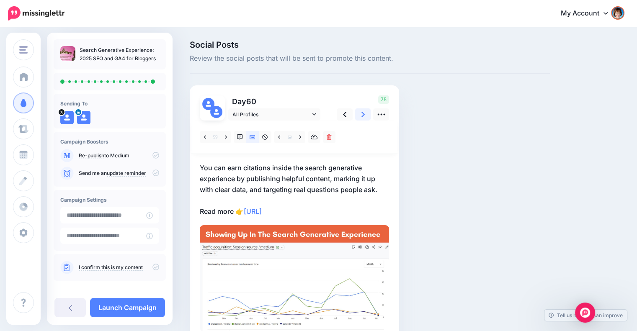
click at [358, 113] on link at bounding box center [363, 114] width 16 height 12
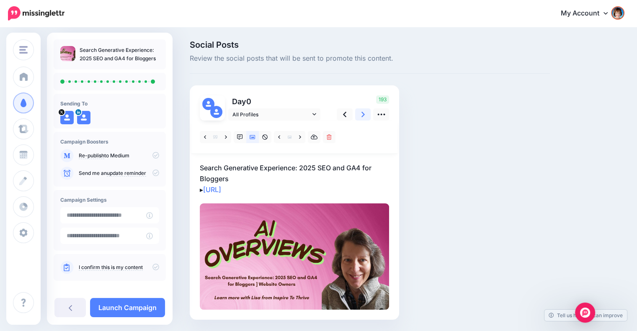
click at [358, 113] on link at bounding box center [363, 114] width 16 height 12
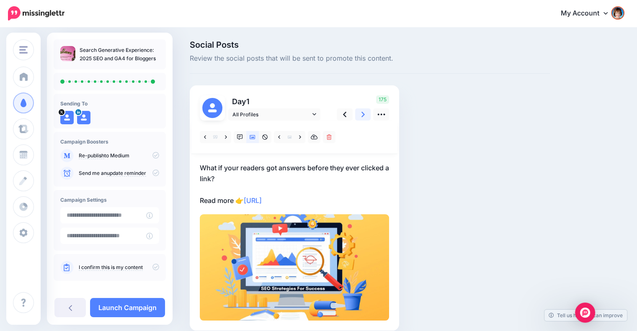
click at [358, 113] on link at bounding box center [363, 114] width 16 height 12
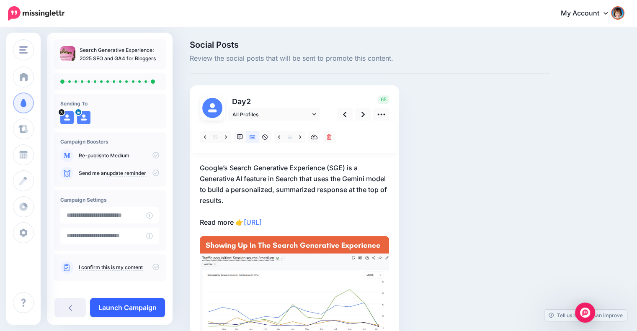
click at [136, 301] on link "Launch Campaign" at bounding box center [127, 307] width 75 height 19
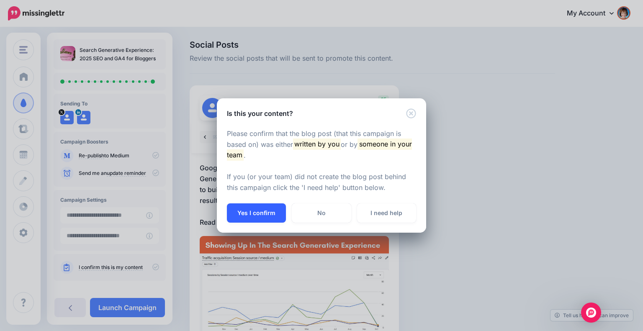
click at [244, 217] on button "Yes I confirm" at bounding box center [256, 212] width 59 height 19
